Goal: Information Seeking & Learning: Check status

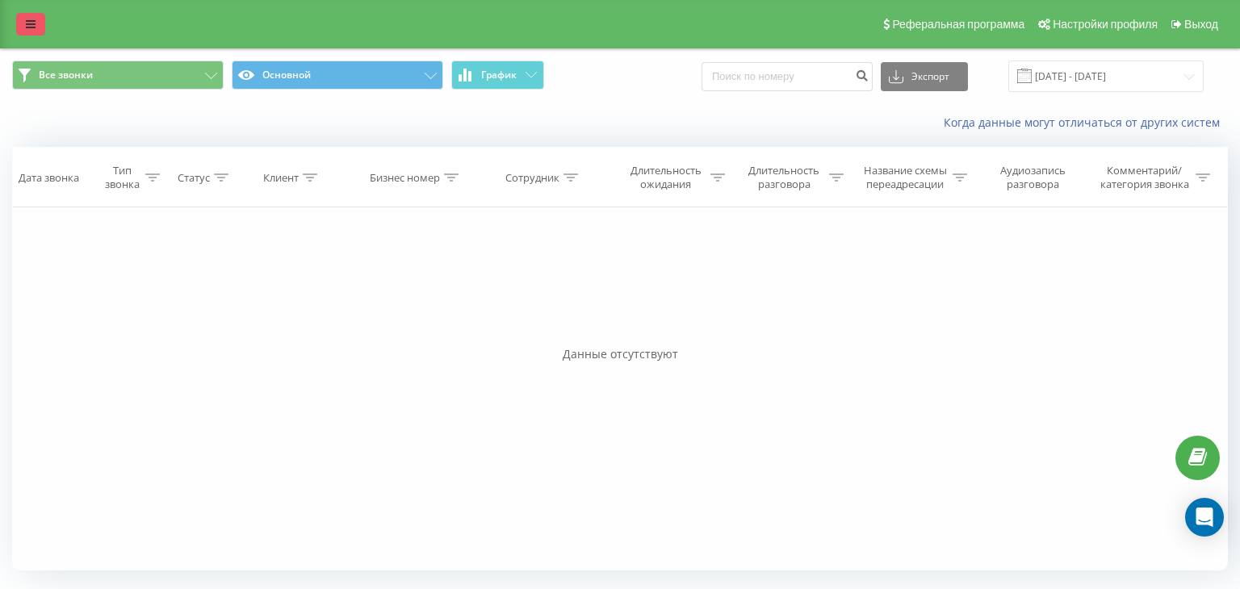
click at [30, 23] on icon at bounding box center [31, 24] width 10 height 11
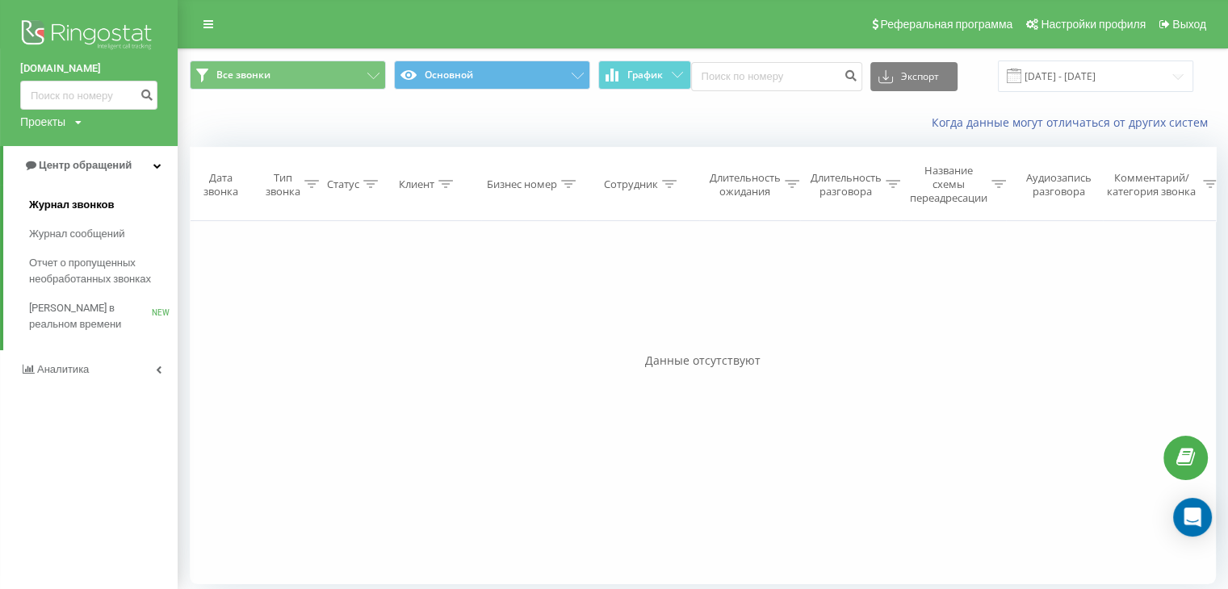
click at [84, 206] on span "Журнал звонков" at bounding box center [71, 205] width 85 height 16
click at [303, 71] on button "Все звонки" at bounding box center [288, 75] width 196 height 29
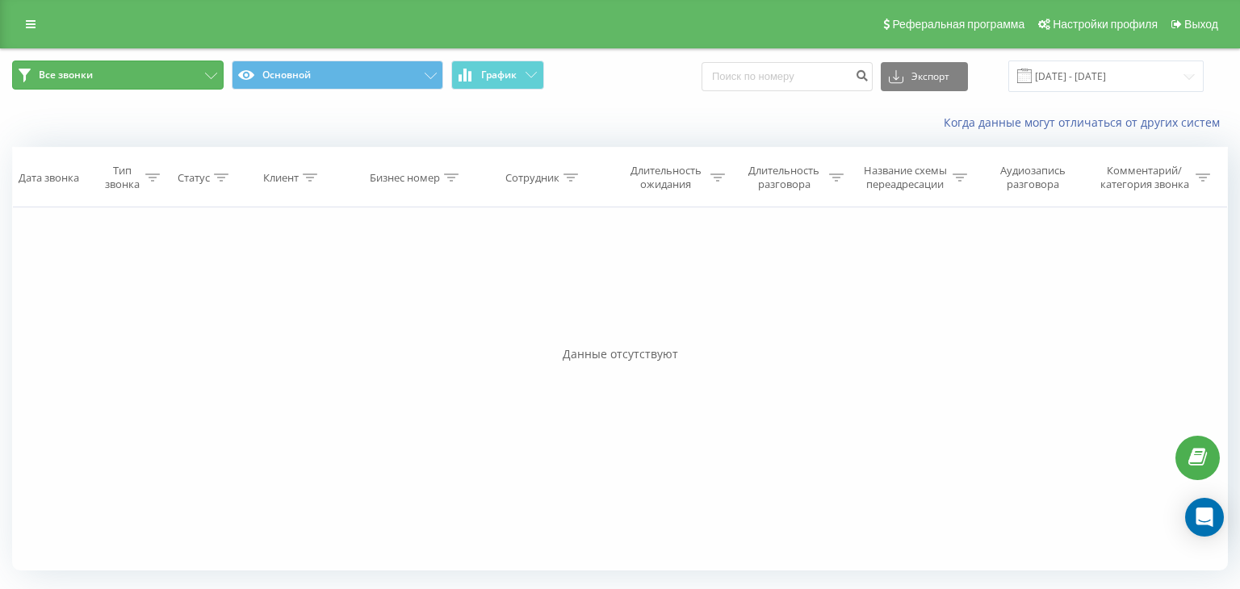
click at [155, 78] on button "Все звонки" at bounding box center [117, 75] width 211 height 29
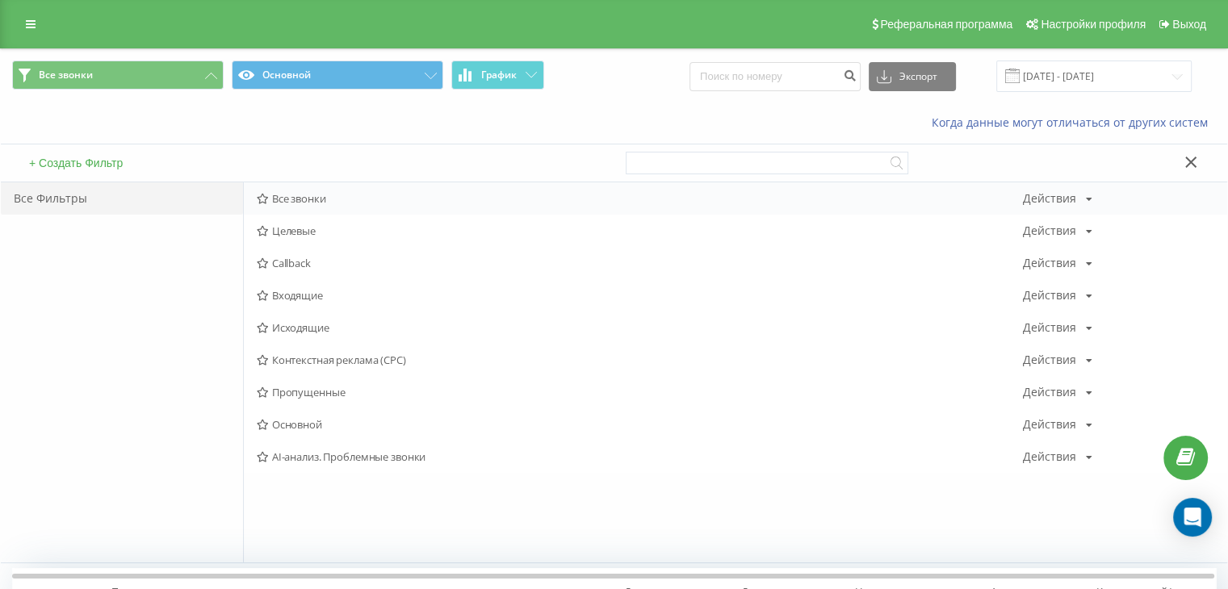
click at [276, 197] on span "Все звонки" at bounding box center [640, 198] width 766 height 11
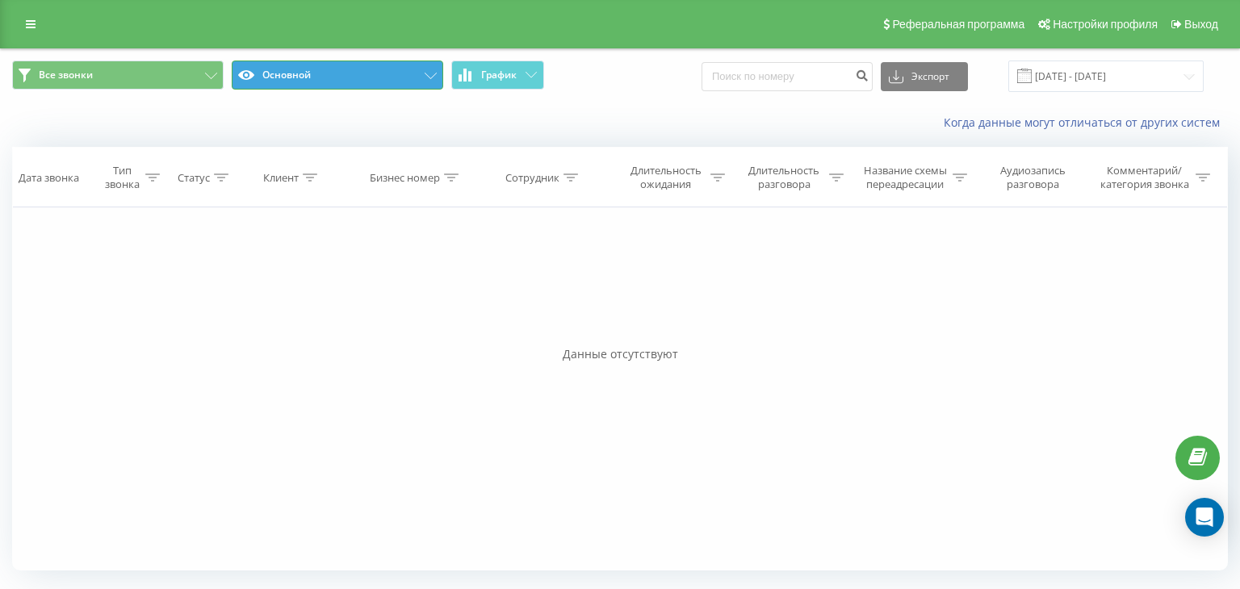
click at [374, 67] on button "Основной" at bounding box center [337, 75] width 211 height 29
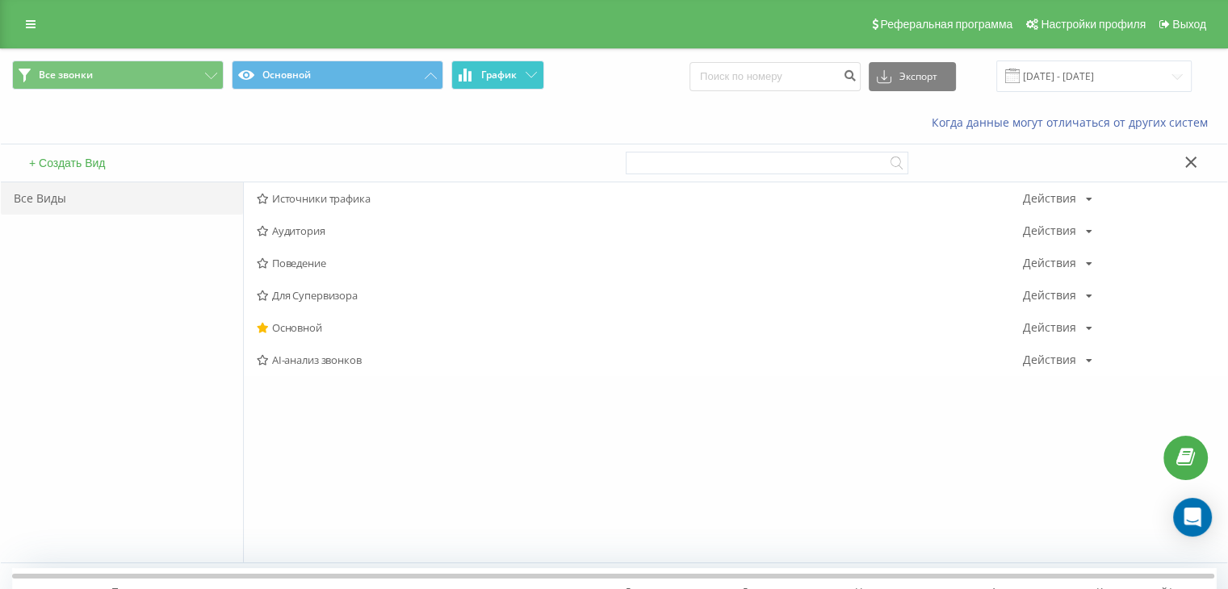
click at [484, 82] on button "График" at bounding box center [497, 75] width 93 height 29
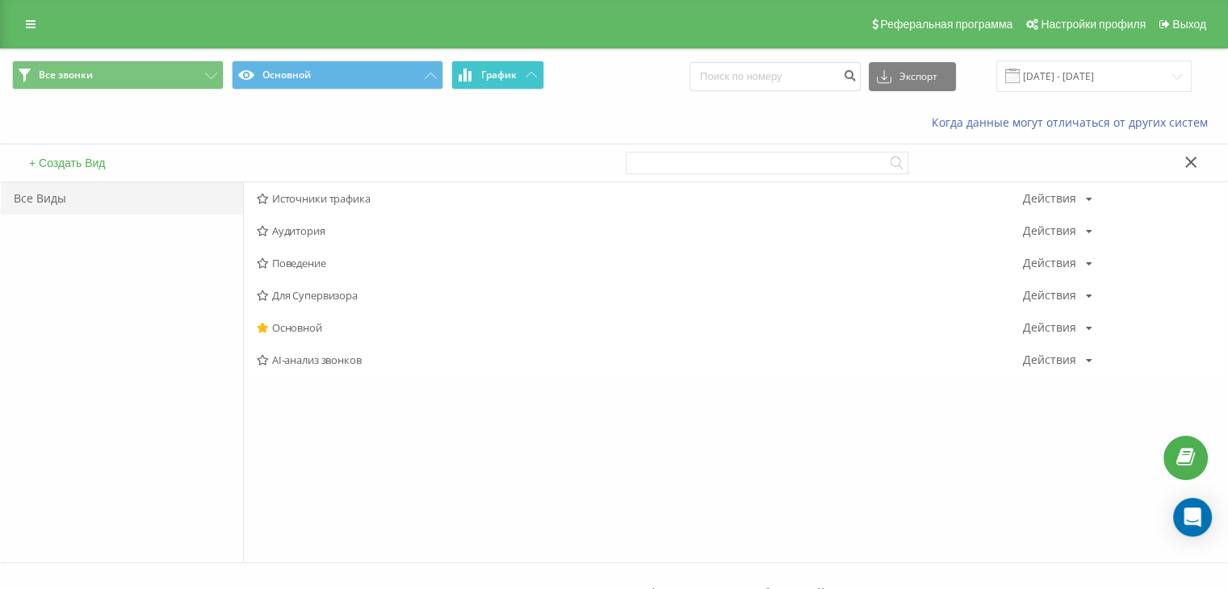
click at [484, 82] on button "График" at bounding box center [497, 75] width 93 height 29
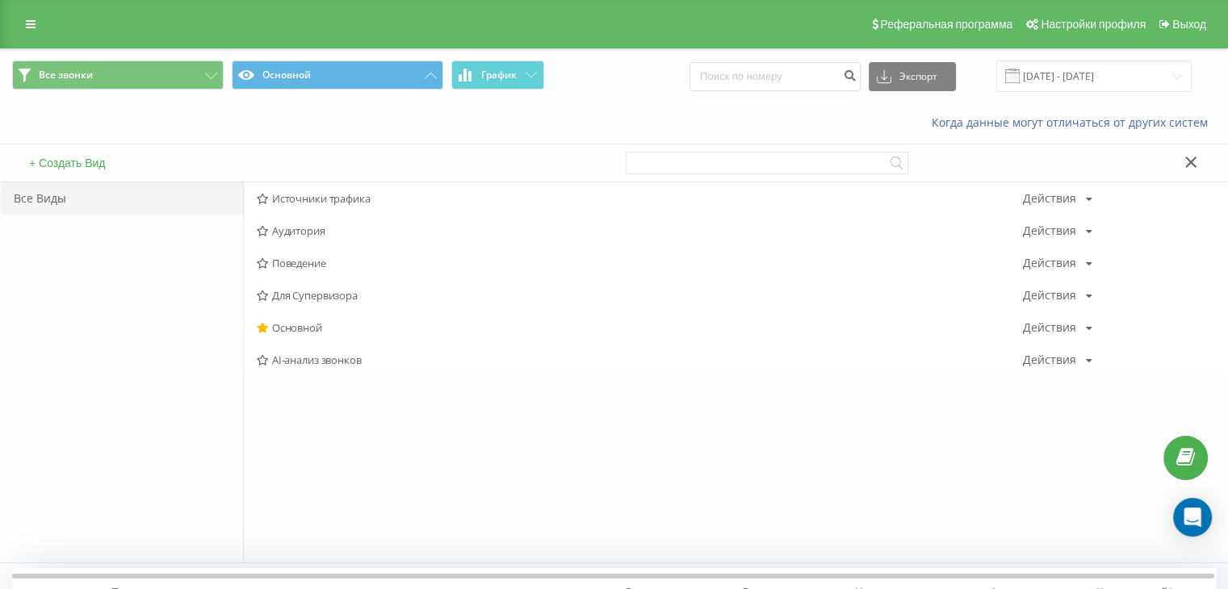
click at [685, 78] on div "Все звонки Основной График Экспорт .csv .xls .xlsx [DATE] - [DATE]" at bounding box center [614, 76] width 1204 height 31
